Goal: Task Accomplishment & Management: Use online tool/utility

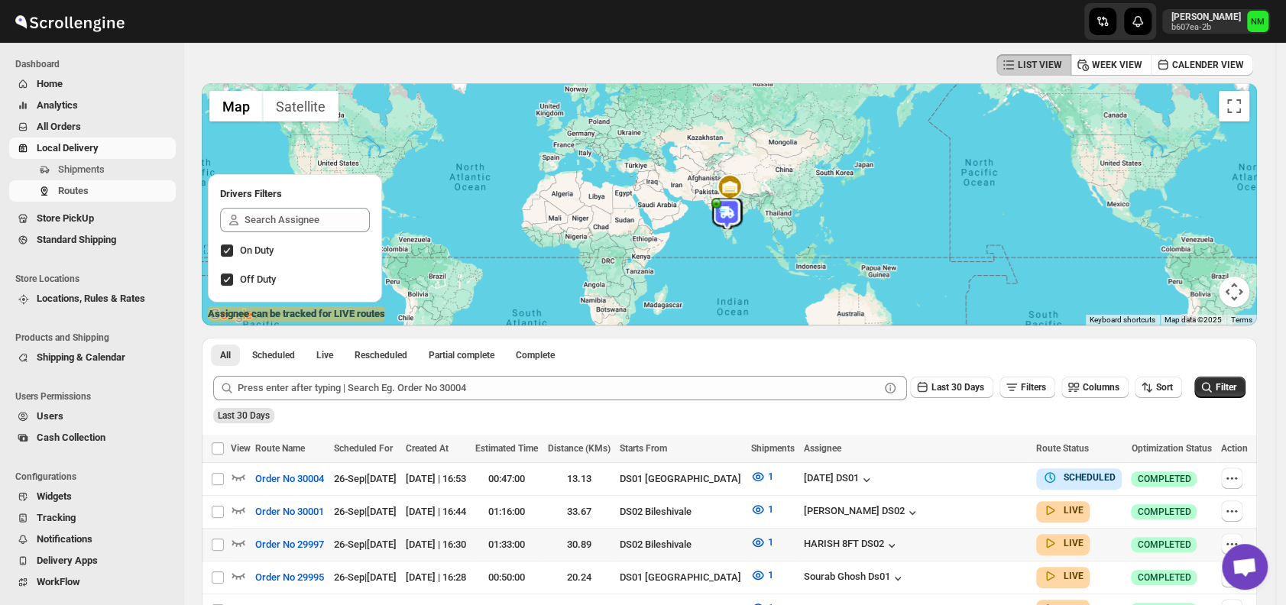
scroll to position [209, 0]
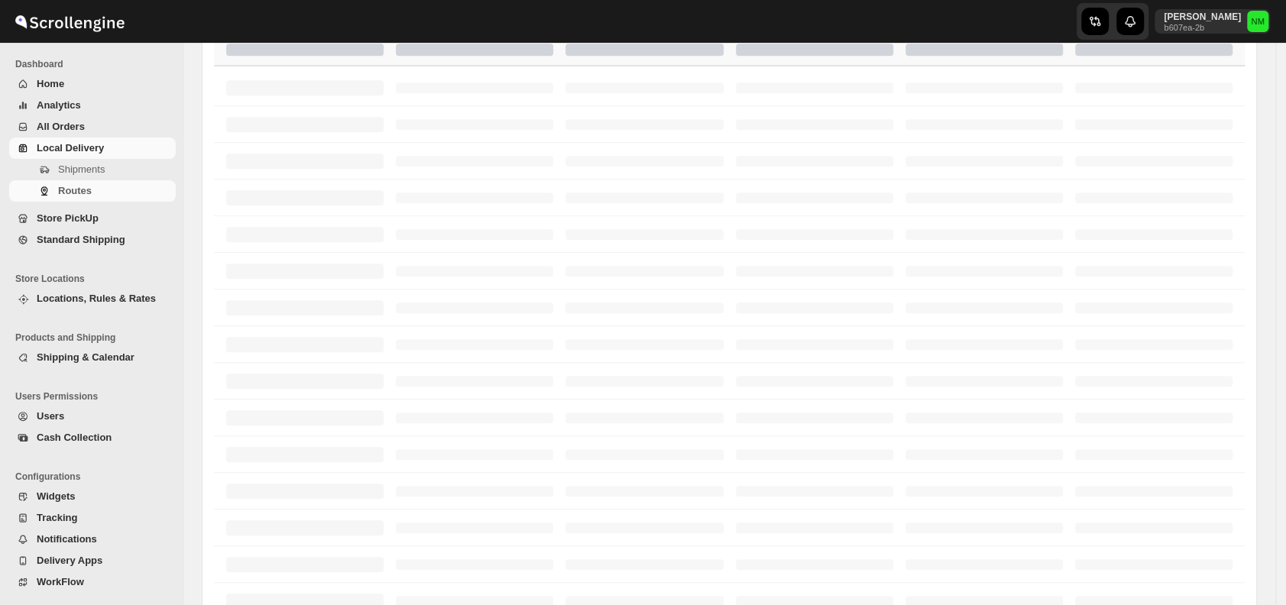
scroll to position [209, 0]
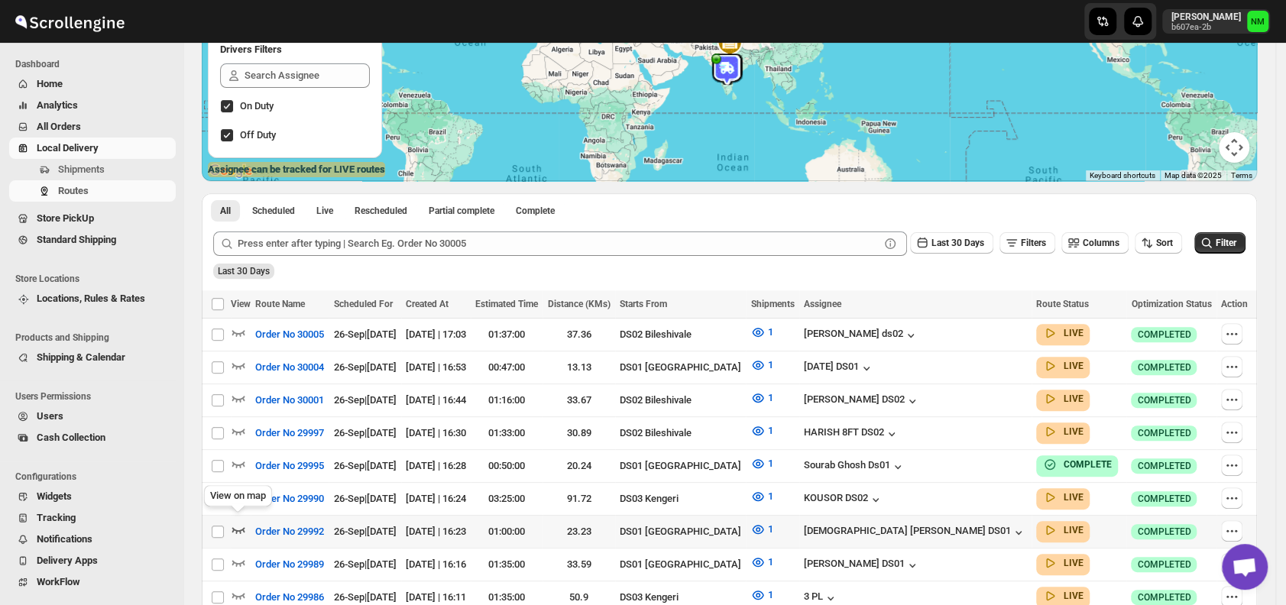
click at [239, 527] on icon "button" at bounding box center [238, 530] width 13 height 6
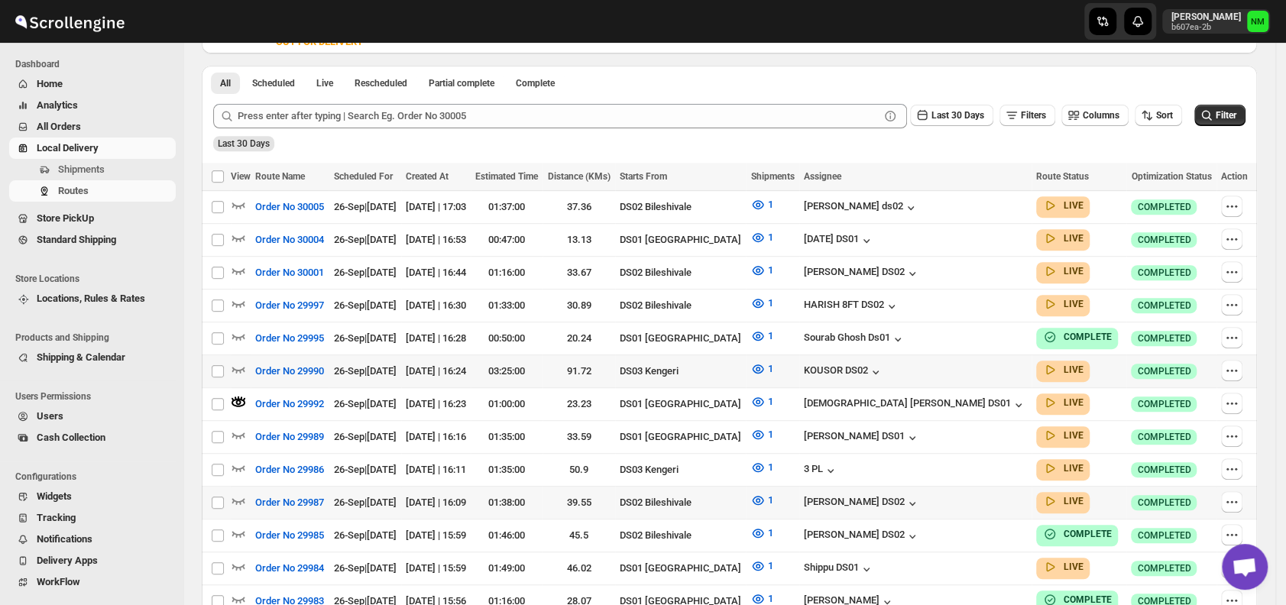
scroll to position [355, 0]
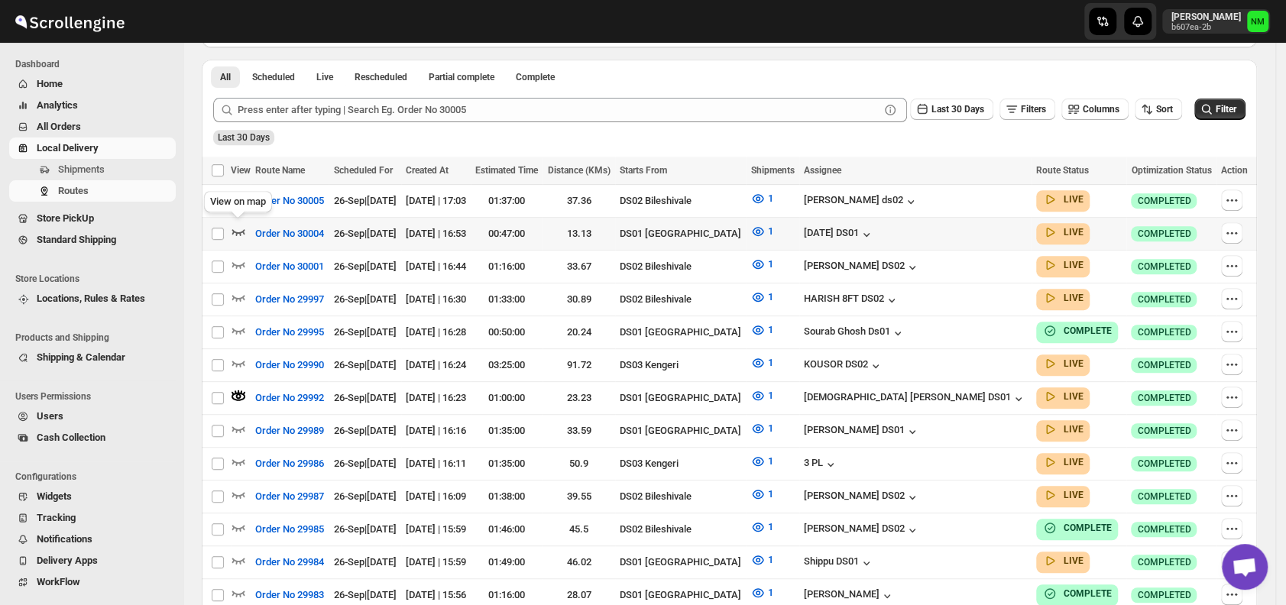
click at [243, 230] on icon "button" at bounding box center [238, 232] width 13 height 6
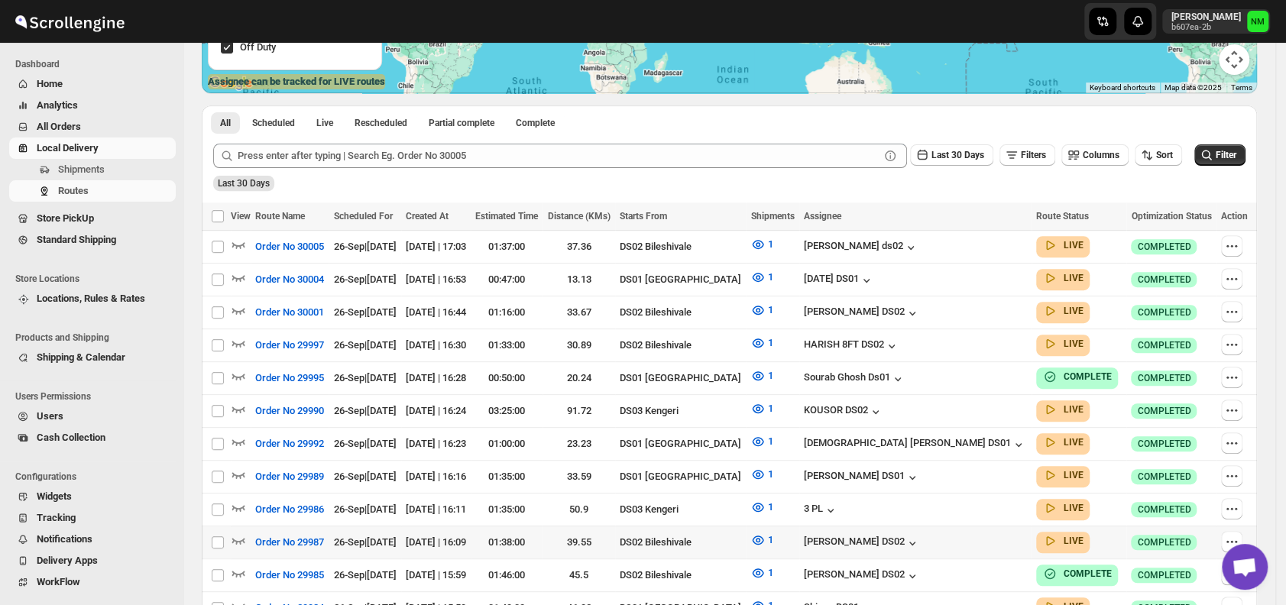
scroll to position [303, 0]
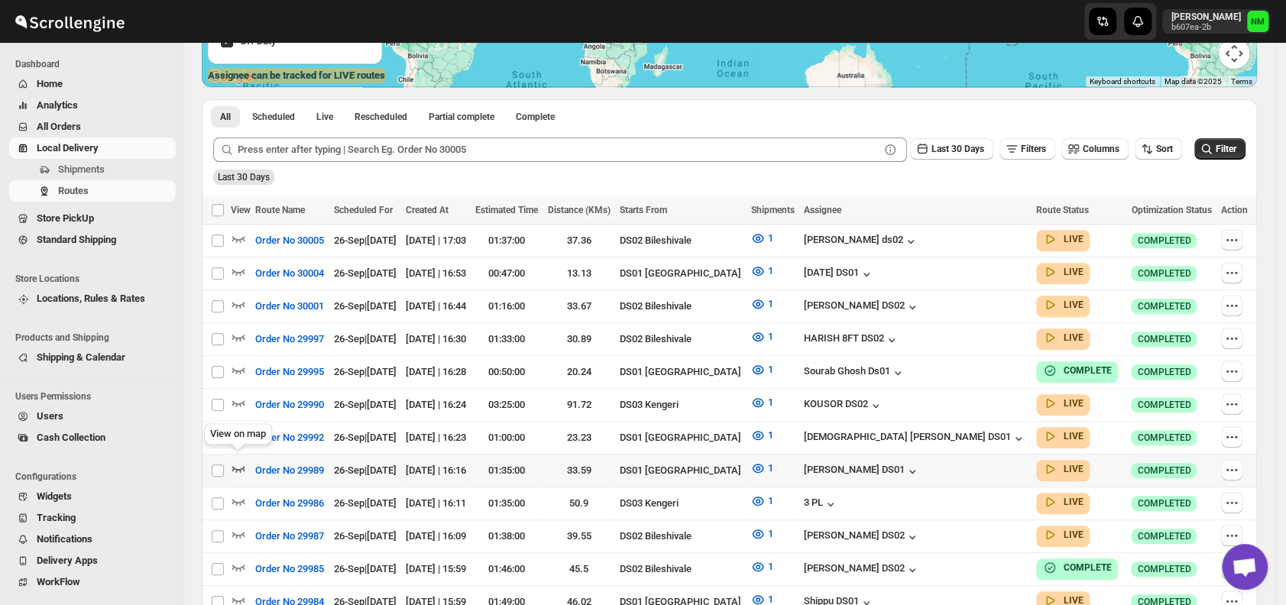
click at [240, 461] on icon "button" at bounding box center [238, 468] width 15 height 15
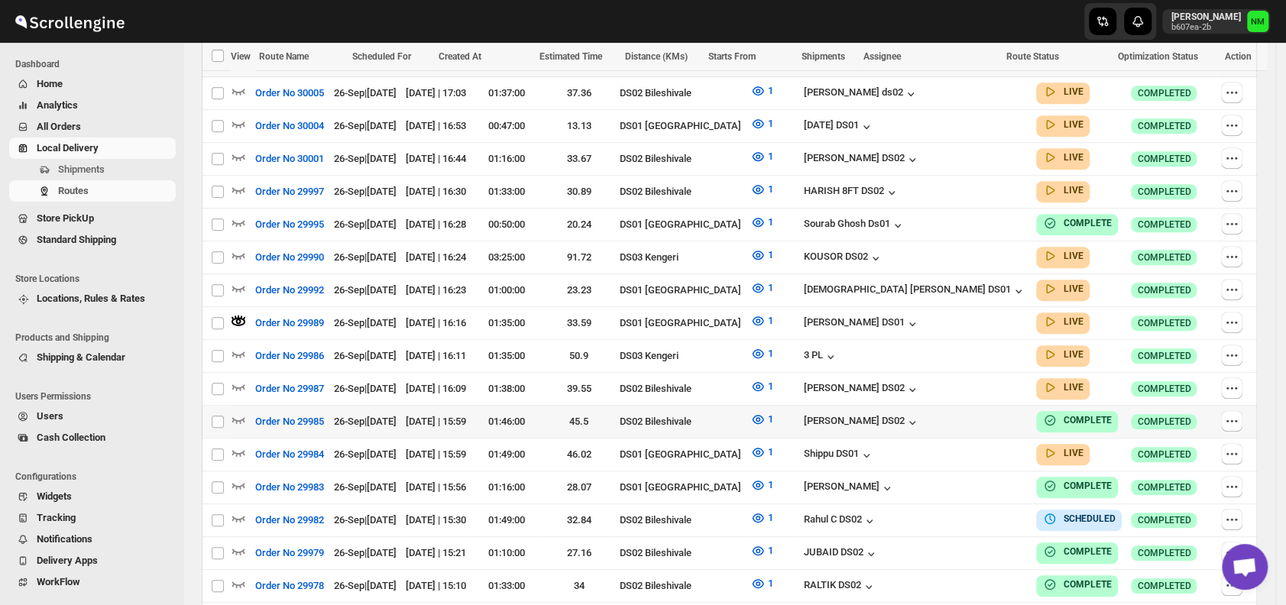
scroll to position [478, 0]
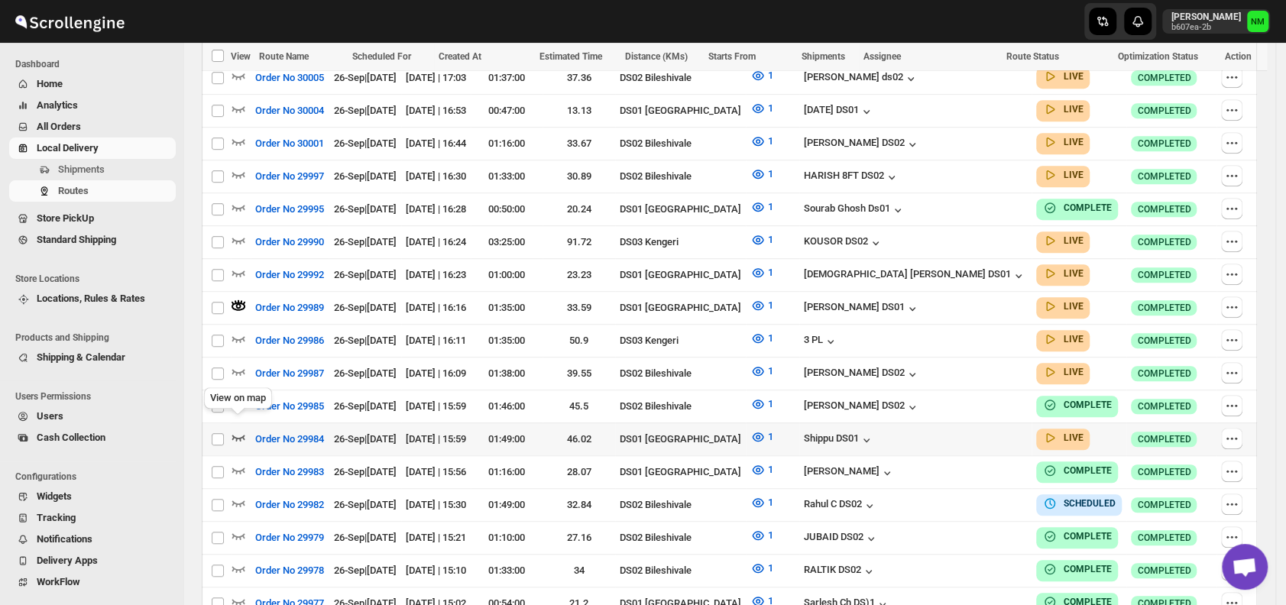
click at [243, 435] on icon "button" at bounding box center [238, 438] width 13 height 6
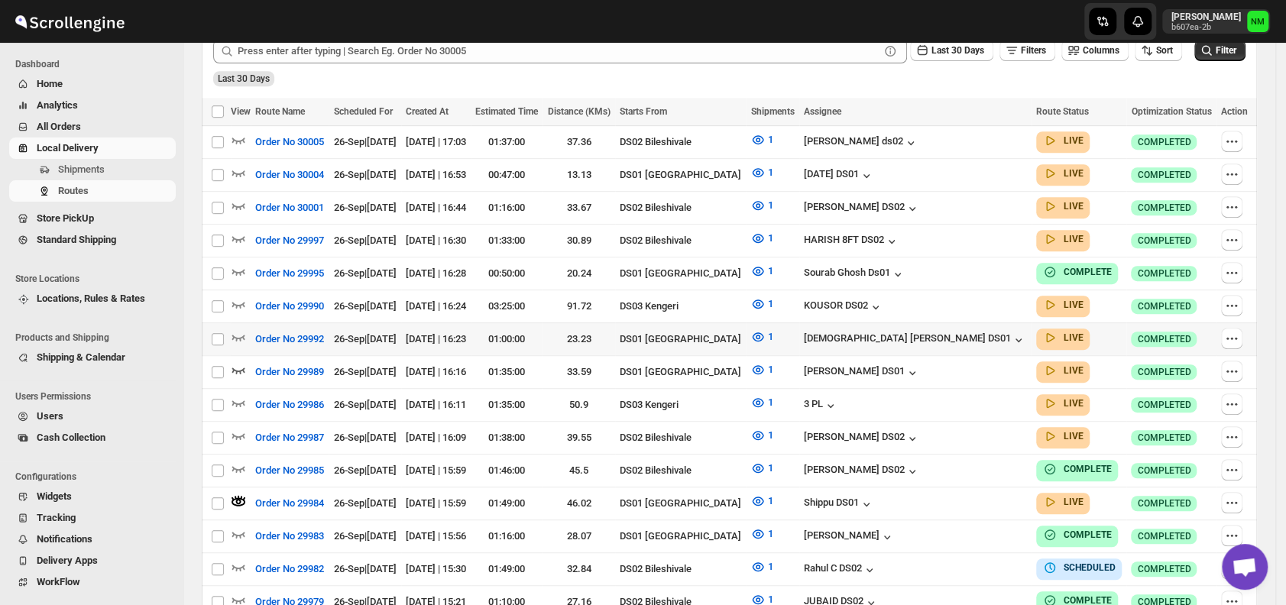
scroll to position [415, 0]
